Goal: Task Accomplishment & Management: Manage account settings

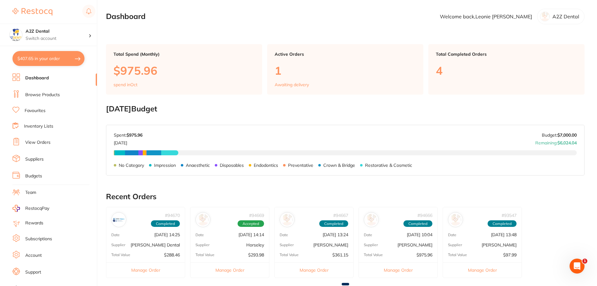
click at [36, 129] on link "Inventory Lists" at bounding box center [38, 126] width 29 height 6
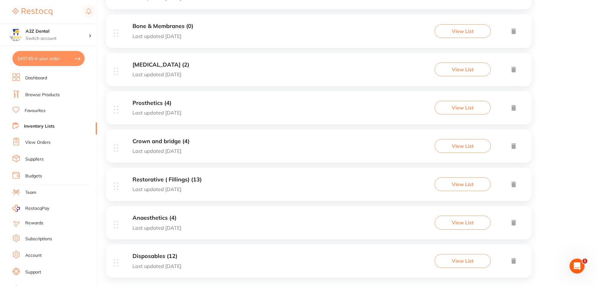
scroll to position [239, 0]
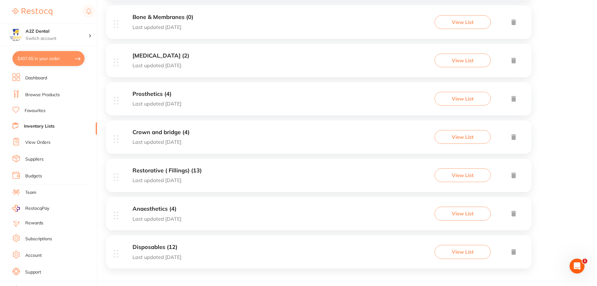
click at [160, 211] on h3 "Anaesthetics (4)" at bounding box center [156, 209] width 49 height 7
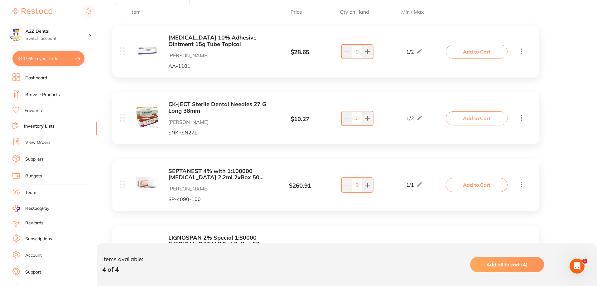
scroll to position [125, 0]
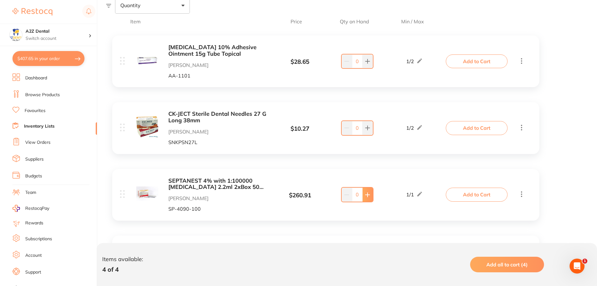
click at [365, 196] on icon at bounding box center [367, 195] width 5 height 5
click at [345, 196] on icon at bounding box center [346, 195] width 5 height 5
click at [367, 195] on icon at bounding box center [367, 195] width 4 height 4
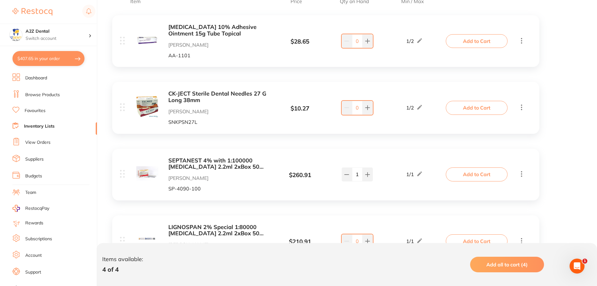
scroll to position [156, 0]
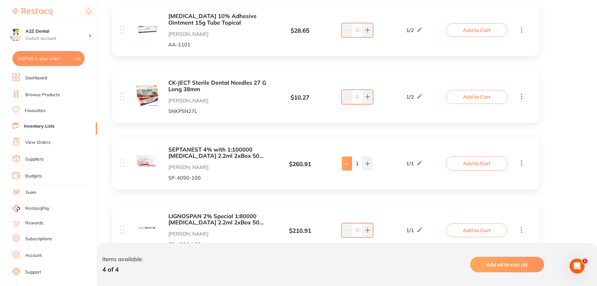
click at [344, 167] on button at bounding box center [346, 164] width 10 height 14
type input "0"
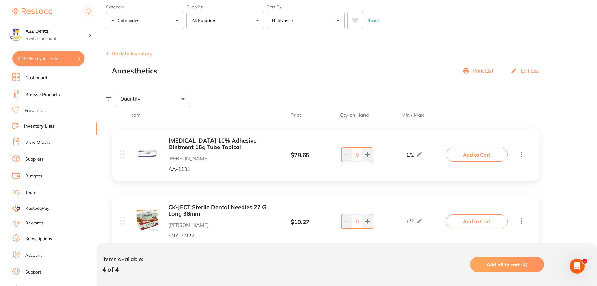
scroll to position [0, 0]
